Goal: Information Seeking & Learning: Learn about a topic

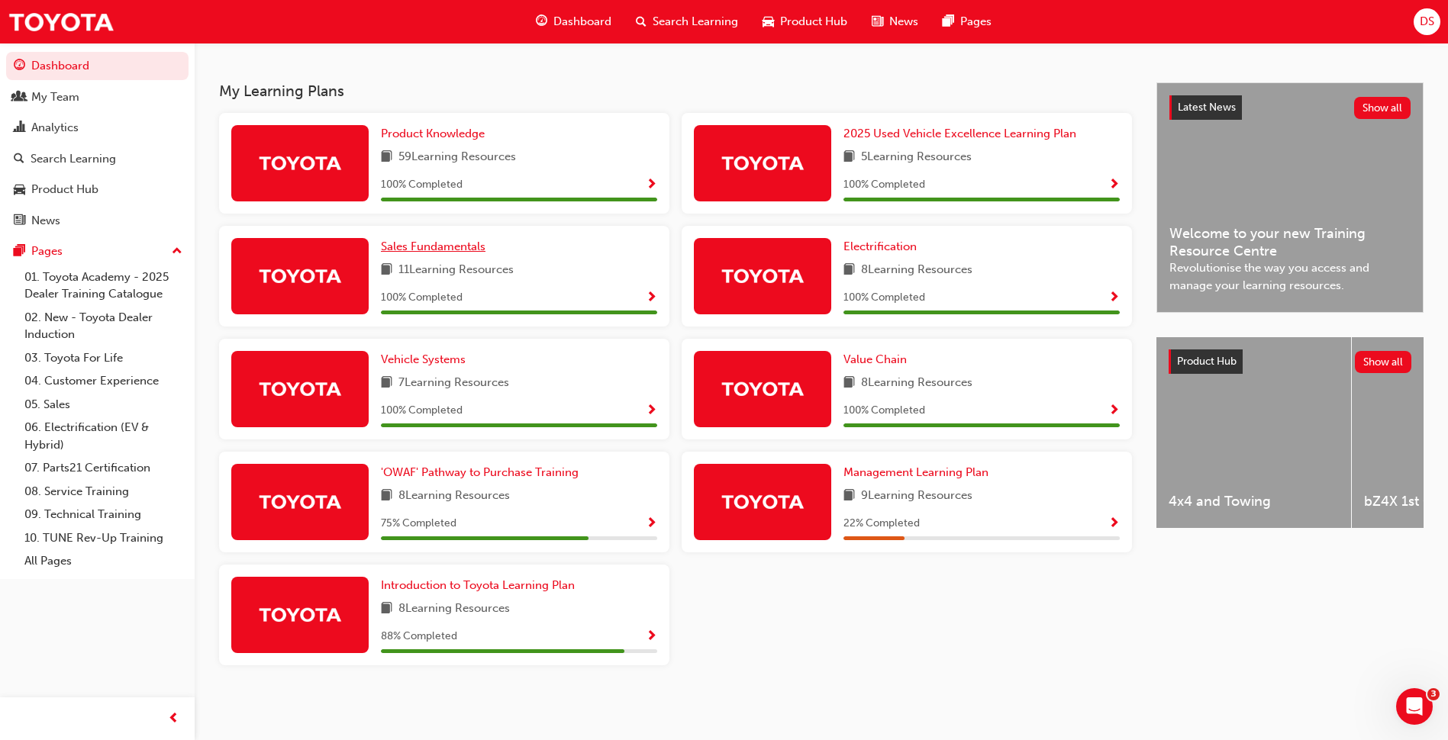
scroll to position [312, 0]
click at [464, 478] on span "'OWAF' Pathway to Purchase Training" at bounding box center [480, 472] width 198 height 14
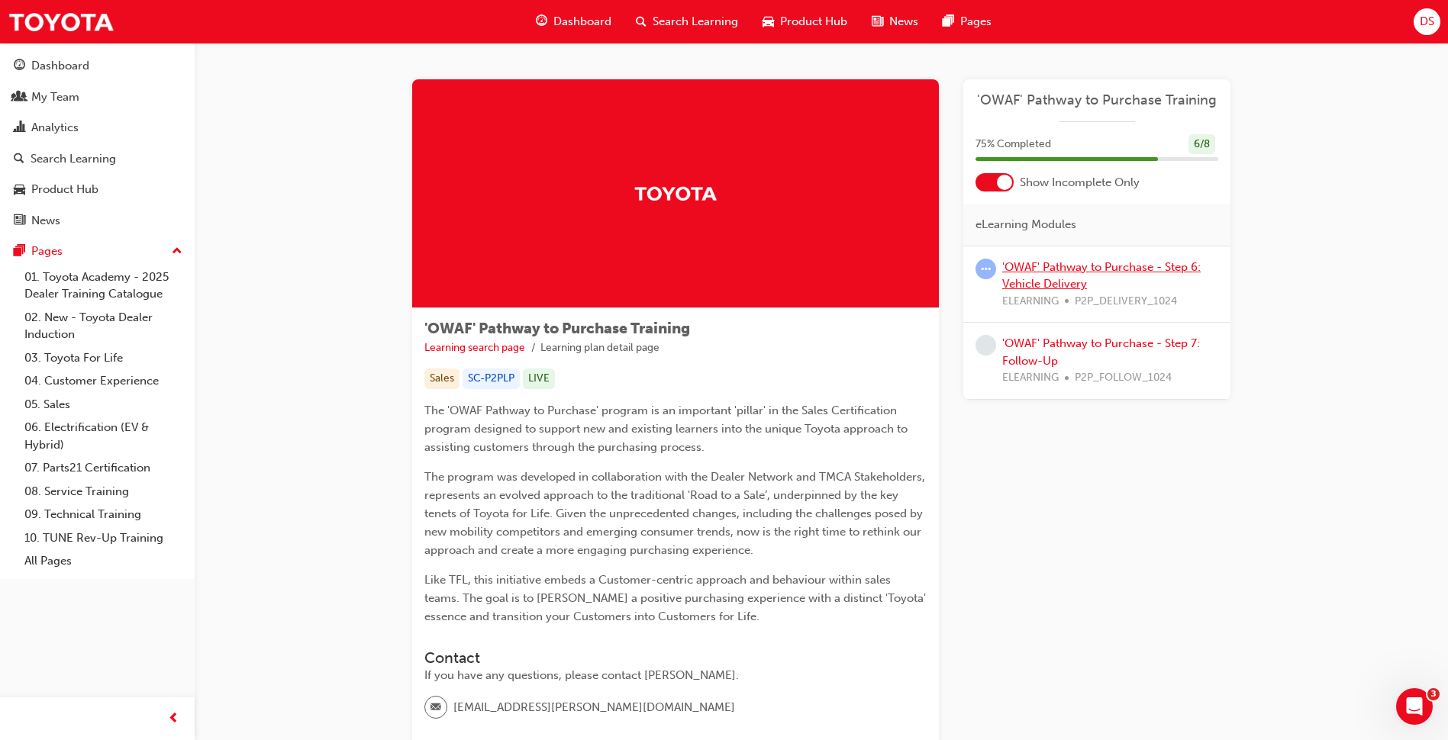
click at [1045, 267] on link "'OWAF' Pathway to Purchase - Step 6: Vehicle Delivery" at bounding box center [1101, 275] width 198 height 31
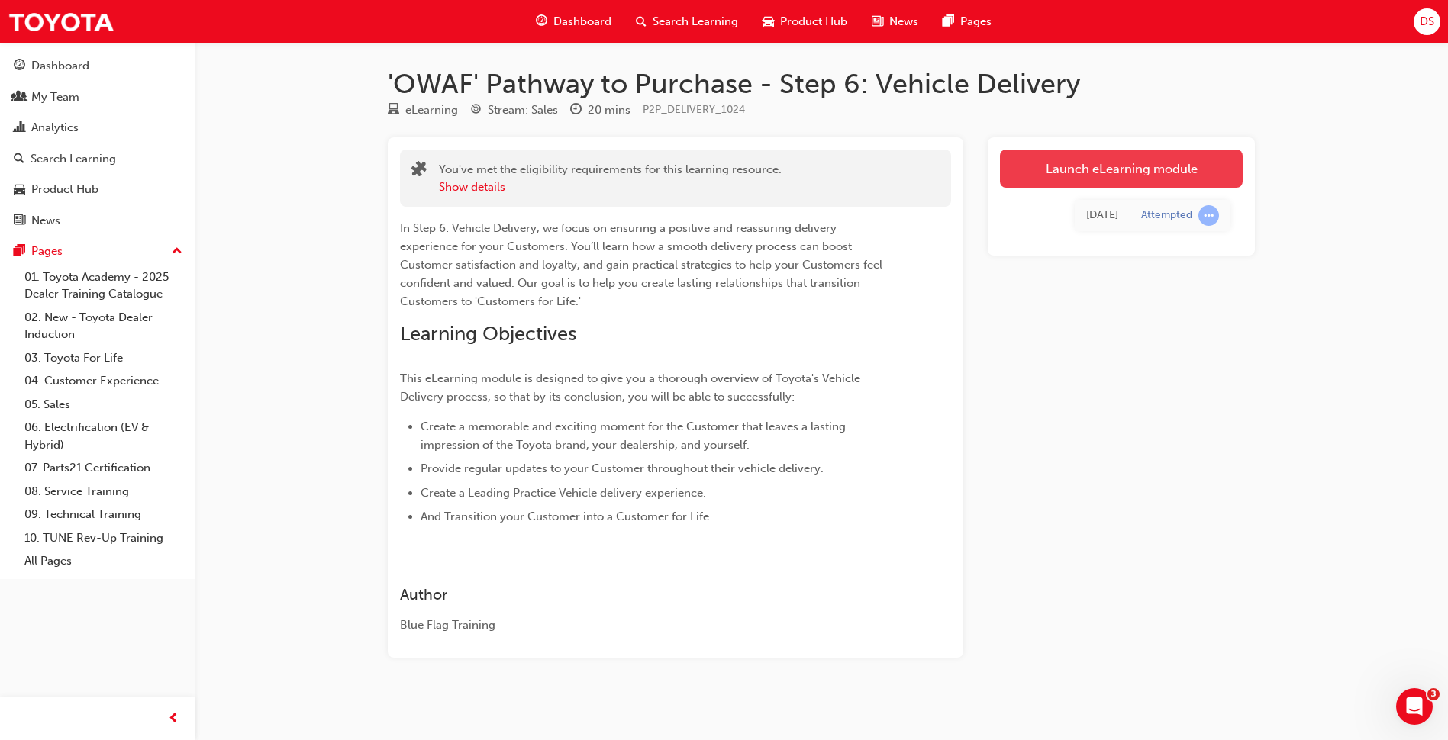
click at [1101, 174] on link "Launch eLearning module" at bounding box center [1121, 169] width 243 height 38
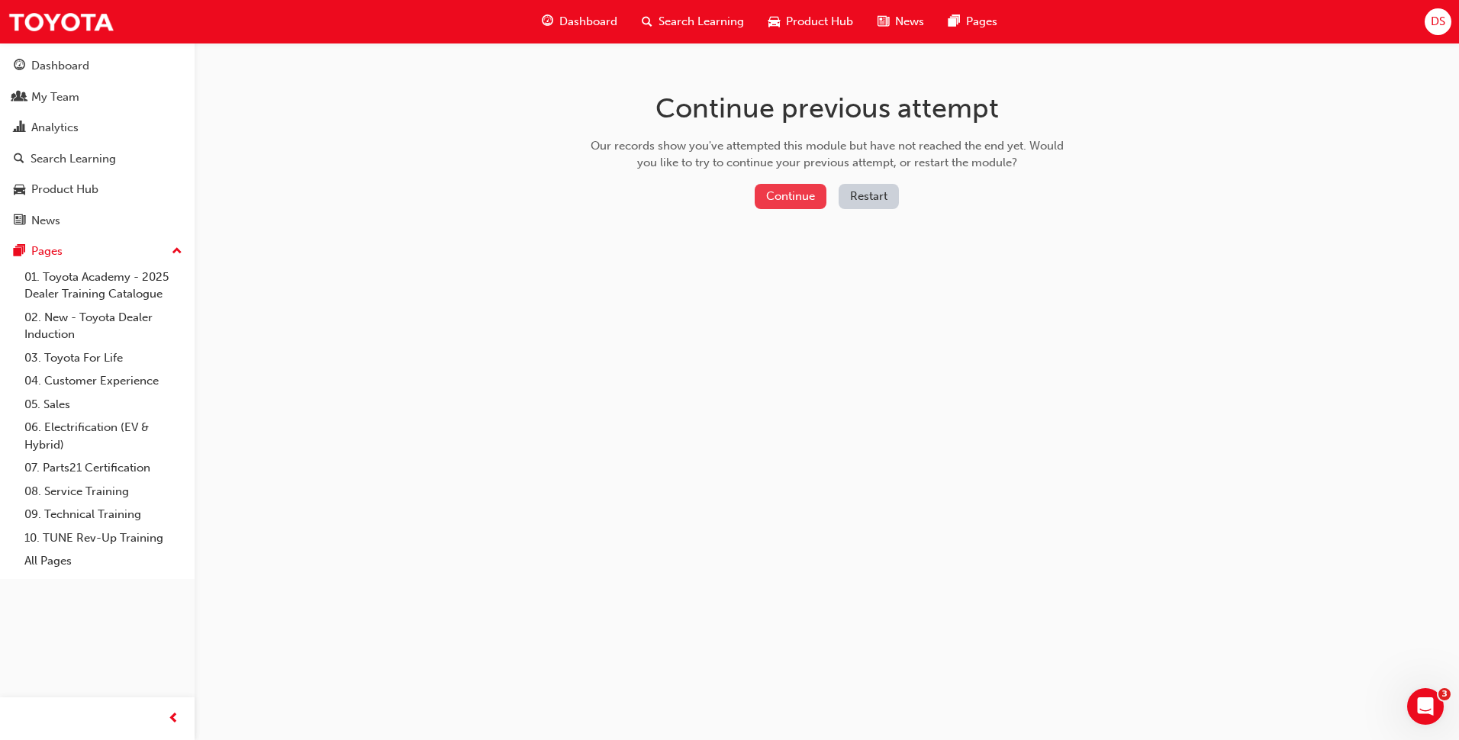
click at [790, 197] on button "Continue" at bounding box center [791, 196] width 72 height 25
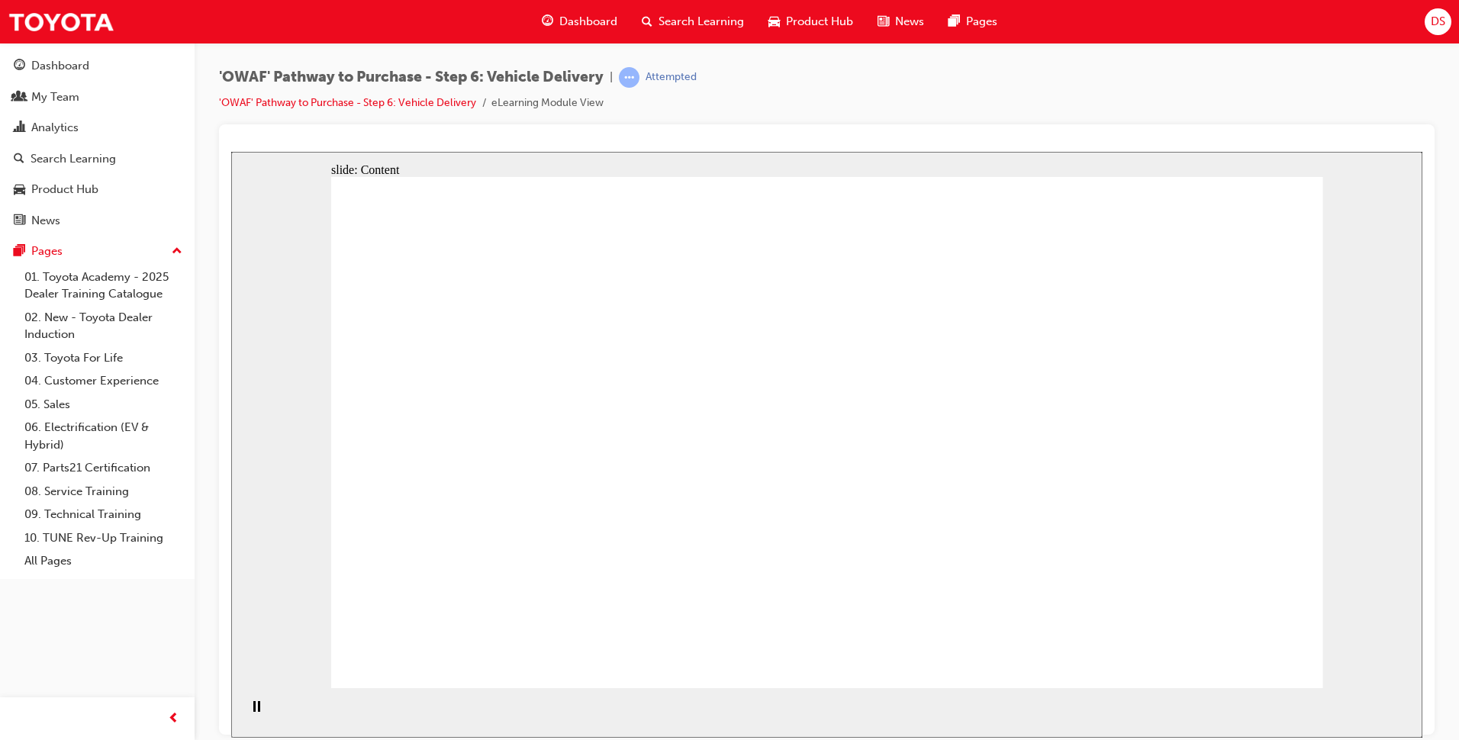
click at [1393, 101] on div "'OWAF' Pathway to Purchase - Step 6: Vehicle Delivery | Attempted 'OWAF' Pathwa…" at bounding box center [827, 95] width 1216 height 57
drag, startPoint x: 1271, startPoint y: 656, endPoint x: 1251, endPoint y: 643, distance: 23.7
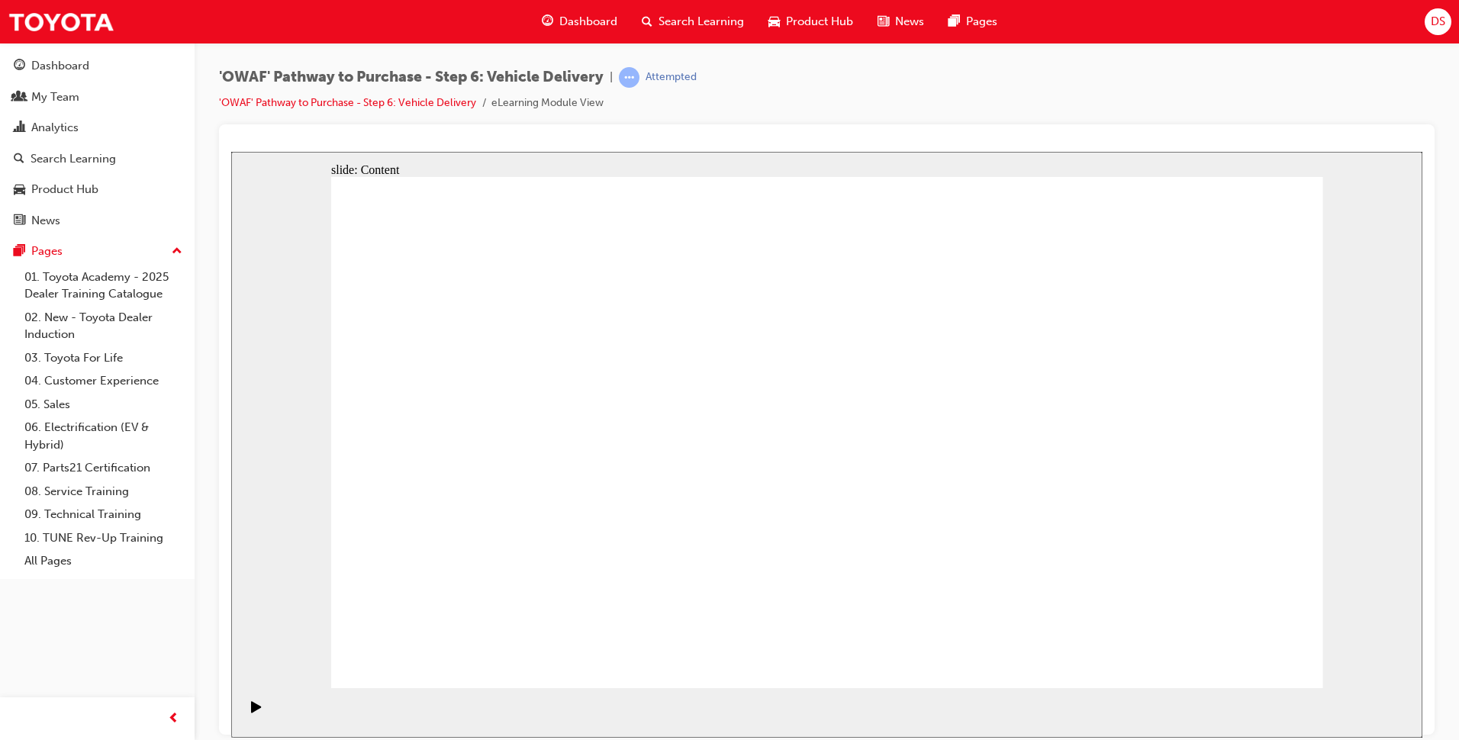
drag, startPoint x: 1233, startPoint y: 636, endPoint x: 1234, endPoint y: 649, distance: 12.2
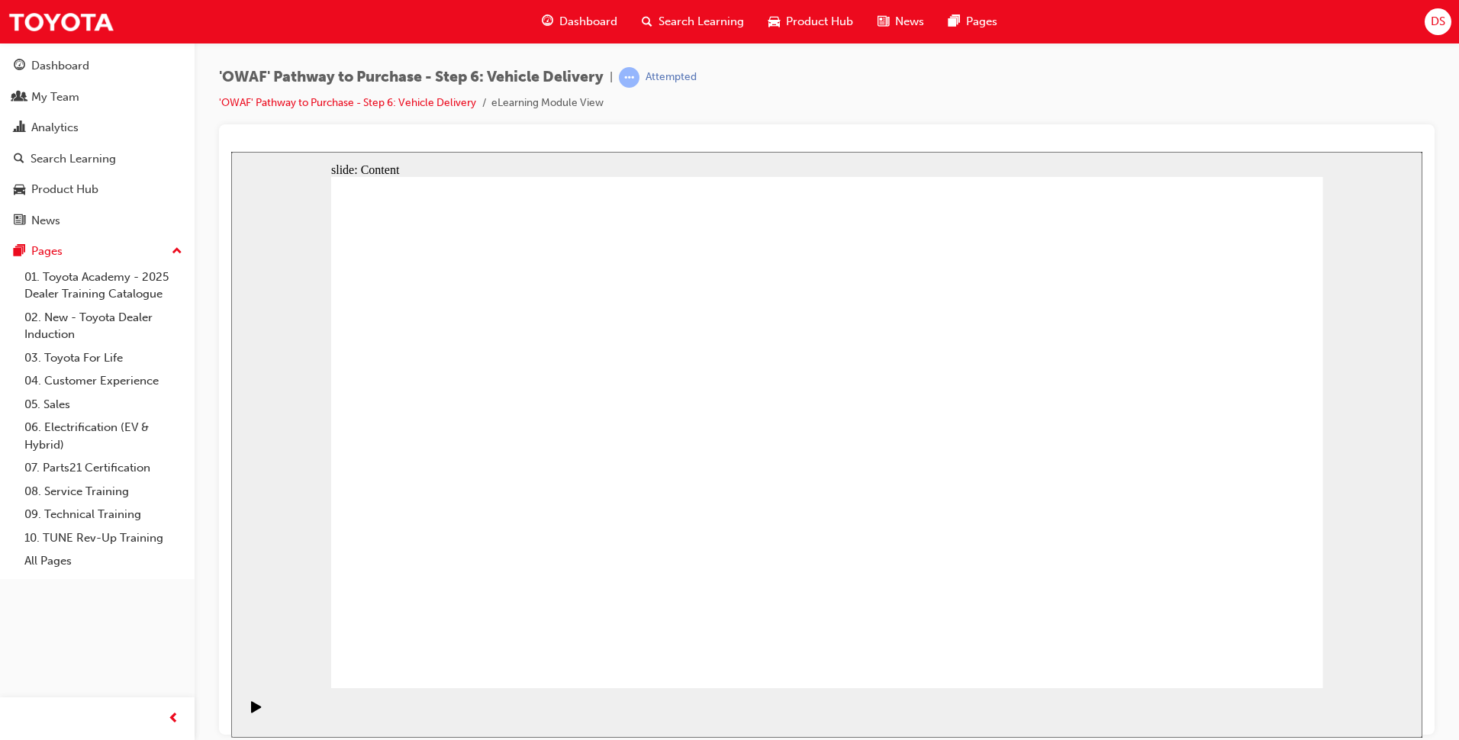
click at [1191, 101] on div "'OWAF' Pathway to Purchase - Step 6: Vehicle Delivery | Attempted 'OWAF' Pathwa…" at bounding box center [827, 95] width 1216 height 57
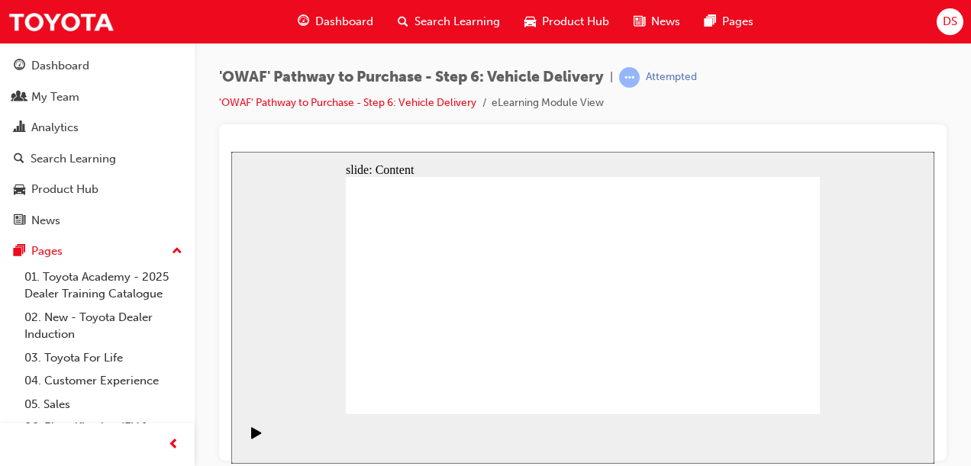
drag, startPoint x: 501, startPoint y: 246, endPoint x: 511, endPoint y: 245, distance: 10.0
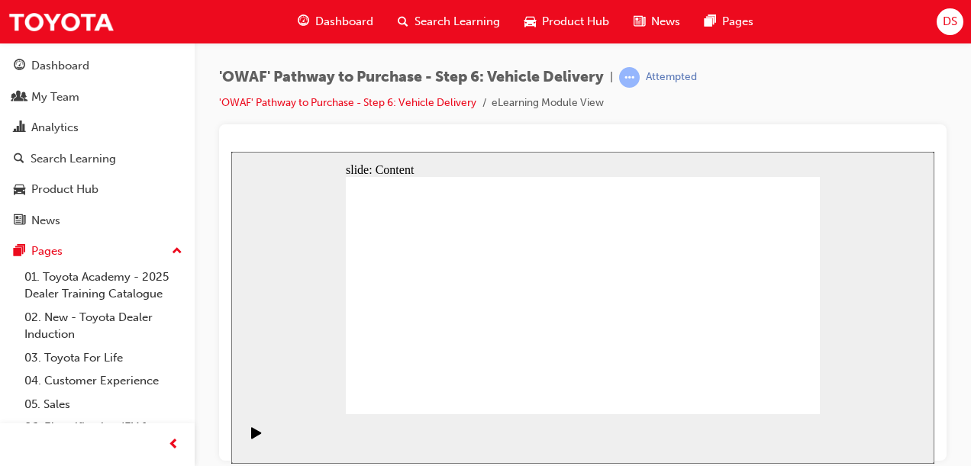
click at [840, 224] on div "slide: Content Rectangle 1 Introduce the Service Area Customer For Life 6 arrow…" at bounding box center [582, 307] width 703 height 312
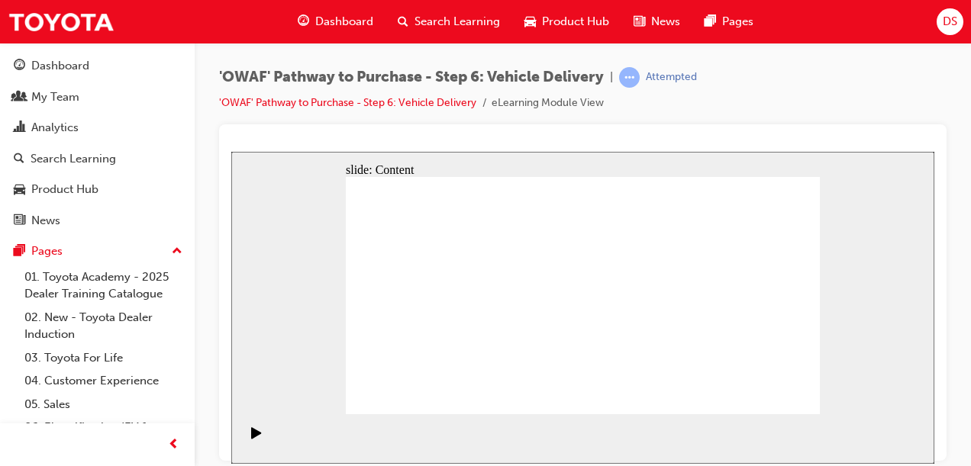
drag, startPoint x: 781, startPoint y: 237, endPoint x: 667, endPoint y: 250, distance: 115.1
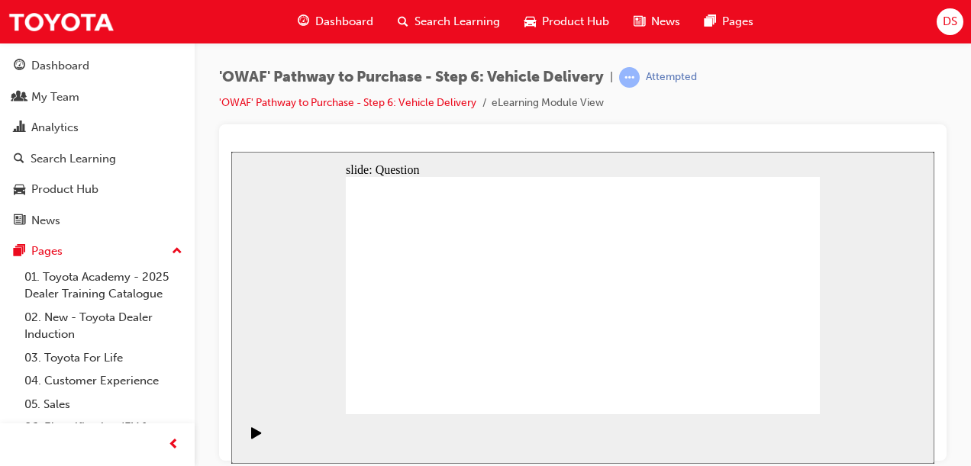
radio input "true"
drag, startPoint x: 508, startPoint y: 368, endPoint x: 513, endPoint y: 267, distance: 100.8
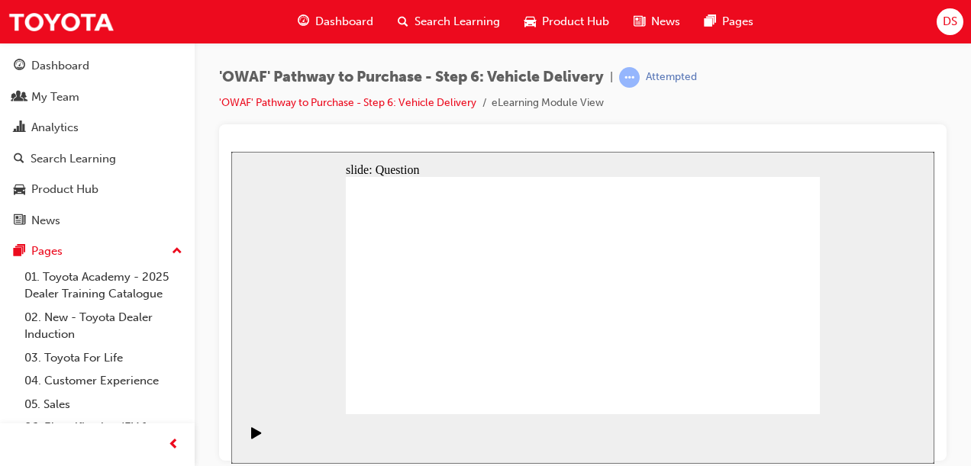
drag, startPoint x: 616, startPoint y: 337, endPoint x: 722, endPoint y: 282, distance: 119.5
drag, startPoint x: 513, startPoint y: 275, endPoint x: 496, endPoint y: 385, distance: 111.9
drag, startPoint x: 505, startPoint y: 349, endPoint x: 519, endPoint y: 281, distance: 69.3
drag, startPoint x: 673, startPoint y: 346, endPoint x: 464, endPoint y: 301, distance: 213.9
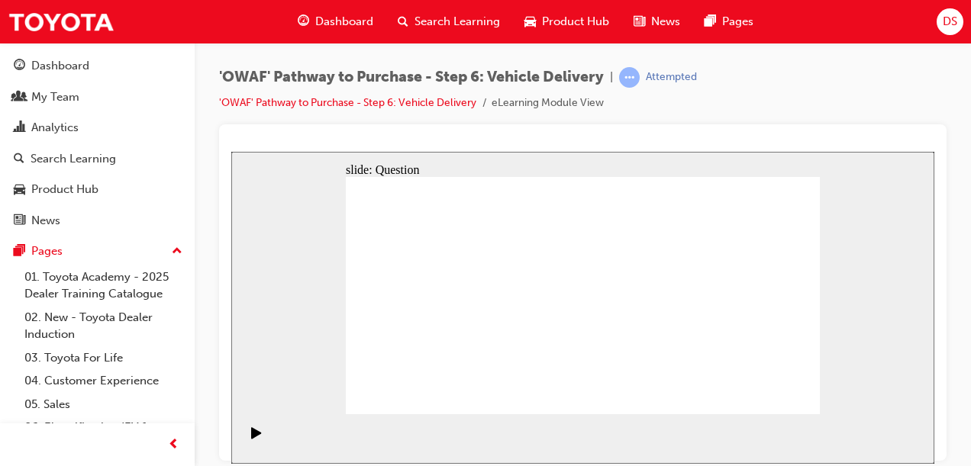
checkbox input "true"
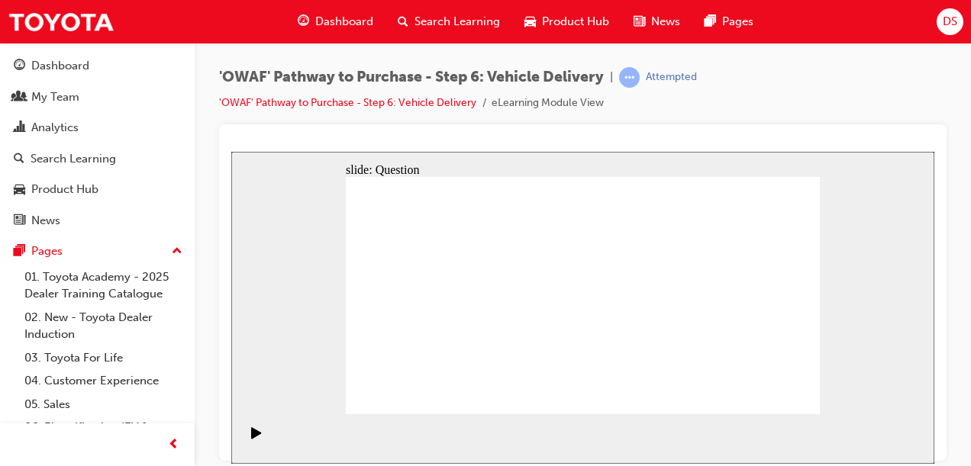
drag, startPoint x: 734, startPoint y: 306, endPoint x: 412, endPoint y: 342, distance: 324.0
drag, startPoint x: 747, startPoint y: 301, endPoint x: 580, endPoint y: 337, distance: 171.1
drag, startPoint x: 636, startPoint y: 312, endPoint x: 588, endPoint y: 367, distance: 73.0
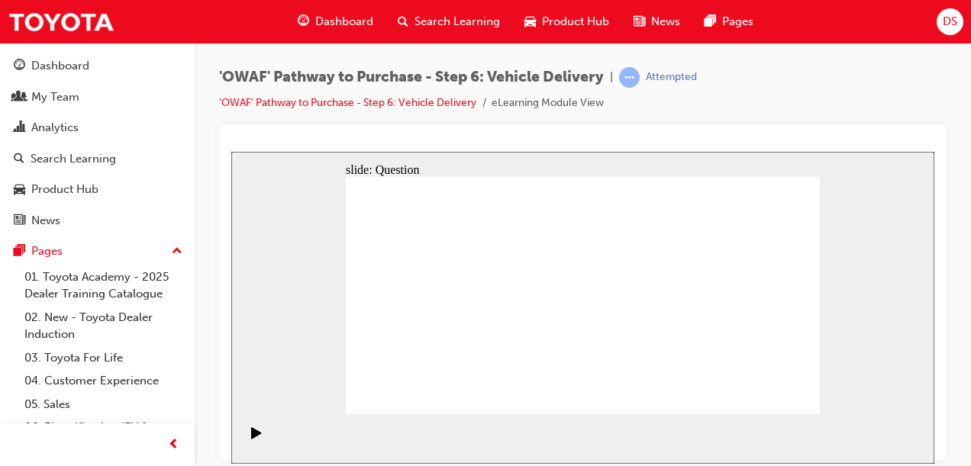
drag, startPoint x: 742, startPoint y: 314, endPoint x: 424, endPoint y: 347, distance: 319.1
drag, startPoint x: 742, startPoint y: 311, endPoint x: 419, endPoint y: 354, distance: 325.6
drag, startPoint x: 739, startPoint y: 321, endPoint x: 591, endPoint y: 354, distance: 152.5
drag, startPoint x: 736, startPoint y: 314, endPoint x: 396, endPoint y: 343, distance: 341.6
drag, startPoint x: 727, startPoint y: 306, endPoint x: 438, endPoint y: 337, distance: 290.8
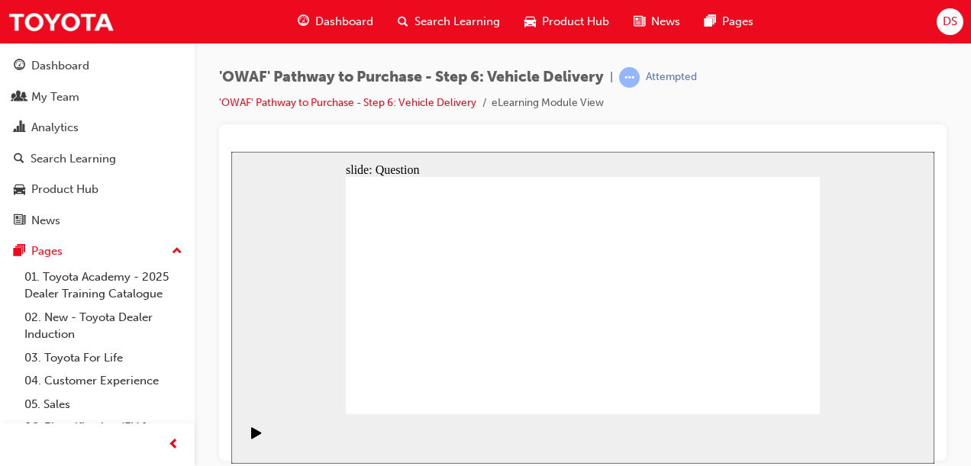
drag, startPoint x: 752, startPoint y: 317, endPoint x: 450, endPoint y: 354, distance: 304.5
drag, startPoint x: 739, startPoint y: 306, endPoint x: 437, endPoint y: 326, distance: 302.1
drag, startPoint x: 679, startPoint y: 308, endPoint x: 600, endPoint y: 341, distance: 85.9
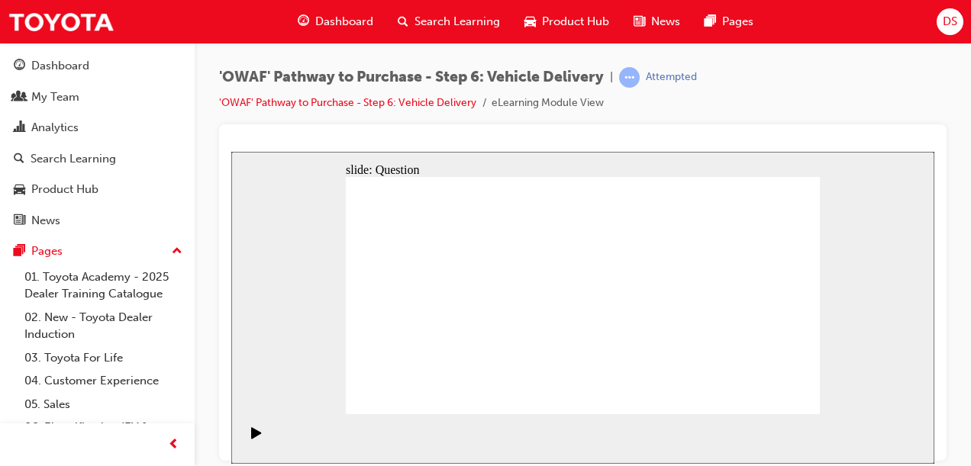
drag, startPoint x: 752, startPoint y: 314, endPoint x: 441, endPoint y: 346, distance: 312.2
drag, startPoint x: 633, startPoint y: 248, endPoint x: 436, endPoint y: 337, distance: 216.6
drag, startPoint x: 735, startPoint y: 297, endPoint x: 591, endPoint y: 333, distance: 148.1
drag, startPoint x: 745, startPoint y: 311, endPoint x: 429, endPoint y: 338, distance: 317.1
drag, startPoint x: 730, startPoint y: 301, endPoint x: 431, endPoint y: 330, distance: 299.8
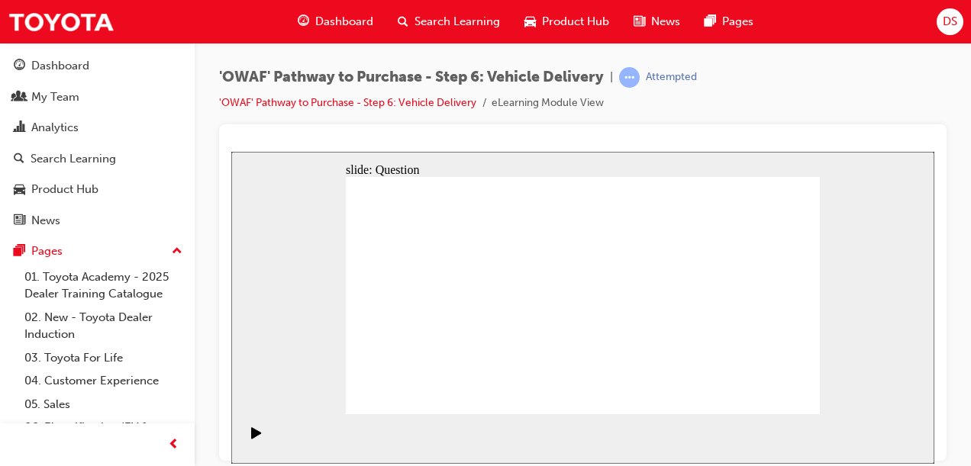
radio input "true"
